Goal: Task Accomplishment & Management: Complete application form

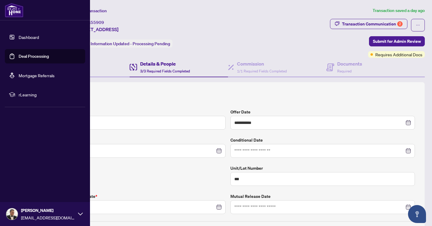
type input "**********"
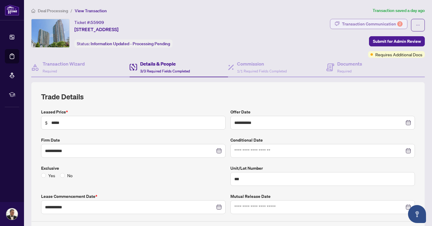
click at [377, 22] on div "Transaction Communication 2" at bounding box center [372, 24] width 61 height 10
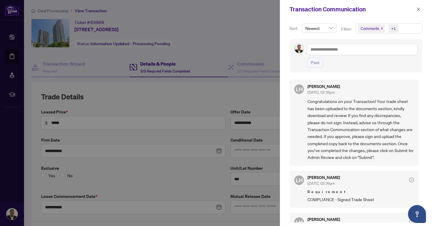
scroll to position [60, 0]
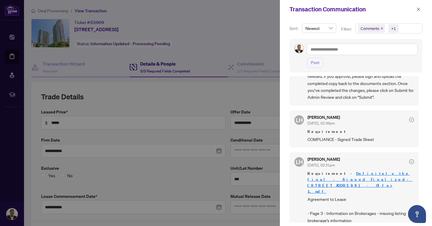
click at [272, 48] on div at bounding box center [216, 113] width 432 height 226
click at [418, 9] on icon "close" at bounding box center [418, 9] width 4 height 4
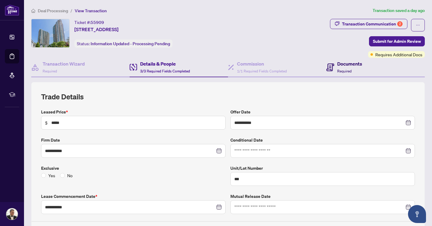
click at [340, 67] on div "Documents Required" at bounding box center [349, 67] width 25 height 14
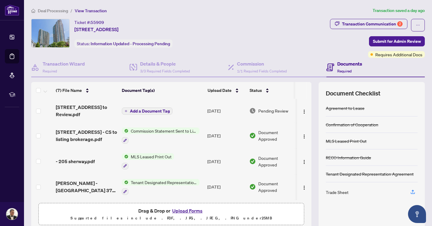
scroll to position [0, 3]
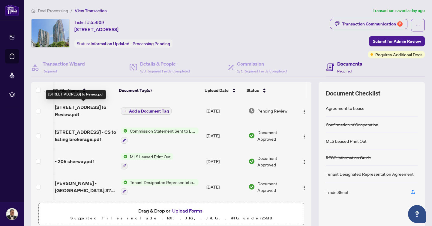
click at [67, 113] on span "205 Sherway Gardens Rd 810 - trade sheet - Baraa to Review.pdf" at bounding box center [85, 111] width 61 height 14
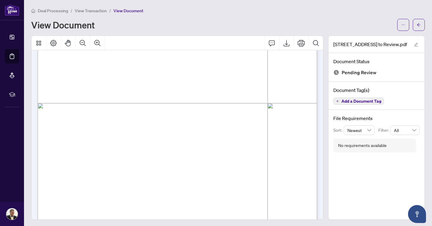
scroll to position [186, 0]
click at [283, 41] on icon "Export" at bounding box center [286, 43] width 7 height 7
click at [302, 43] on icon "Print" at bounding box center [300, 43] width 7 height 7
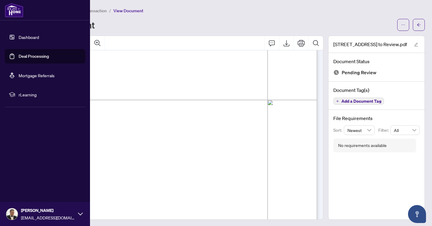
click at [19, 55] on link "Deal Processing" at bounding box center [34, 56] width 30 height 5
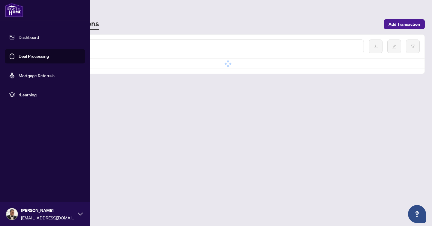
click at [19, 37] on link "Dashboard" at bounding box center [29, 36] width 20 height 5
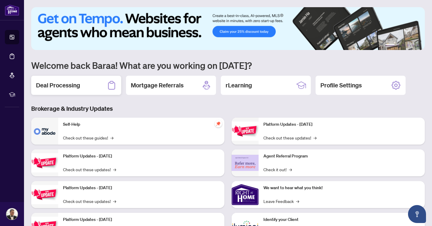
click at [69, 89] on h2 "Deal Processing" at bounding box center [58, 85] width 44 height 8
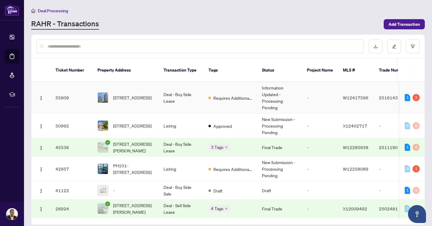
click at [258, 99] on td "Information Updated - Processing Pending" at bounding box center [279, 97] width 45 height 31
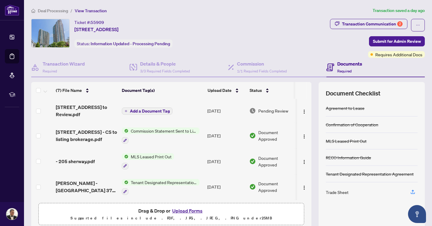
scroll to position [24, 0]
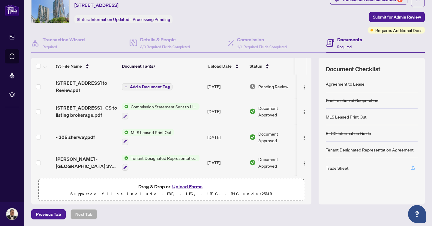
click at [416, 169] on button "button" at bounding box center [413, 168] width 10 height 10
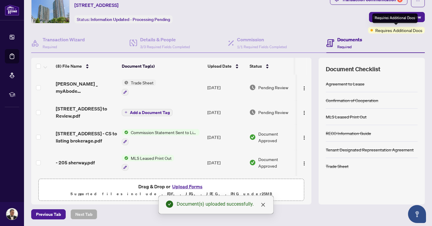
click at [402, 19] on div "Requires Additional Docs" at bounding box center [394, 18] width 45 height 10
click at [378, 15] on span "Submit for Admin Review" at bounding box center [397, 17] width 48 height 10
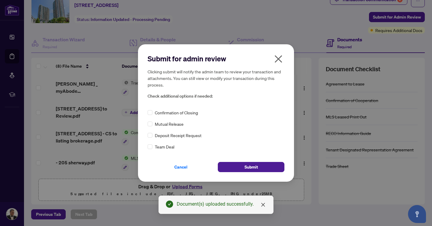
click at [180, 112] on span "Confirmation of Closing" at bounding box center [176, 112] width 43 height 7
click at [258, 167] on button "Submit" at bounding box center [251, 167] width 67 height 10
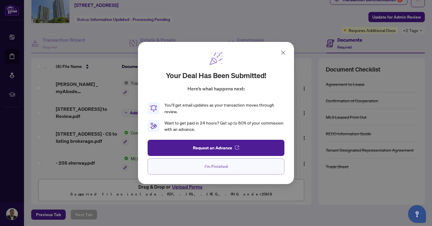
click at [230, 169] on button "I'm Finished" at bounding box center [216, 167] width 137 height 16
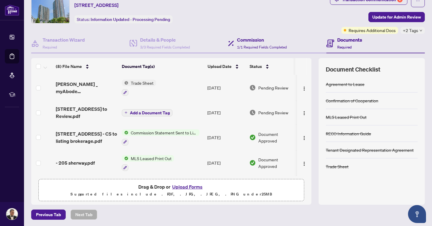
scroll to position [0, 0]
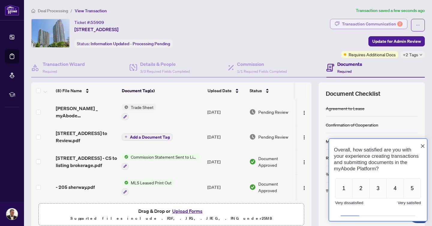
click at [368, 26] on div "Transaction Communication 2" at bounding box center [372, 24] width 61 height 10
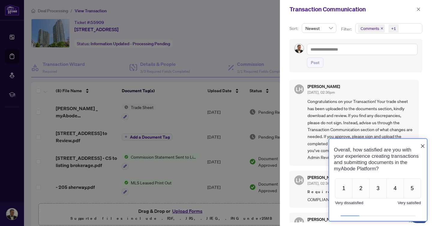
click at [421, 142] on div "Overall, how satisfied are you with your experience creating transactions and s…" at bounding box center [378, 159] width 98 height 35
click at [422, 144] on icon "Close button" at bounding box center [422, 146] width 5 height 5
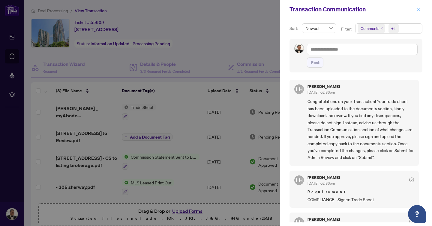
click at [415, 9] on button "button" at bounding box center [418, 9] width 8 height 7
